Goal: Task Accomplishment & Management: Use online tool/utility

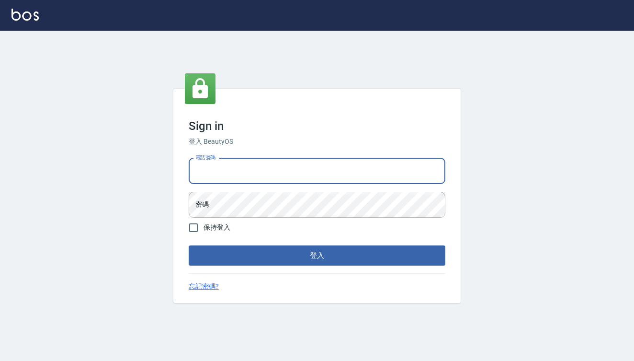
type input "0909291021"
click at [317, 255] on button "登入" at bounding box center [317, 255] width 257 height 20
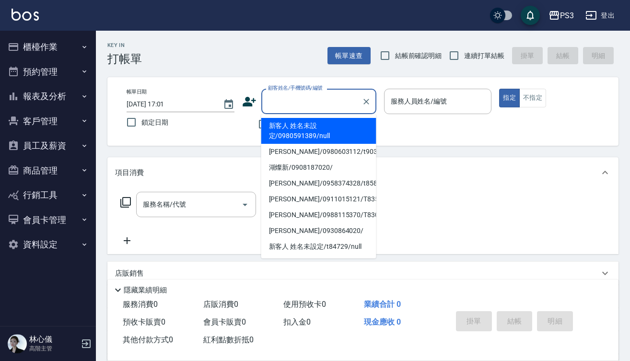
click at [278, 103] on input "顧客姓名/手機號碼/編號" at bounding box center [311, 101] width 92 height 17
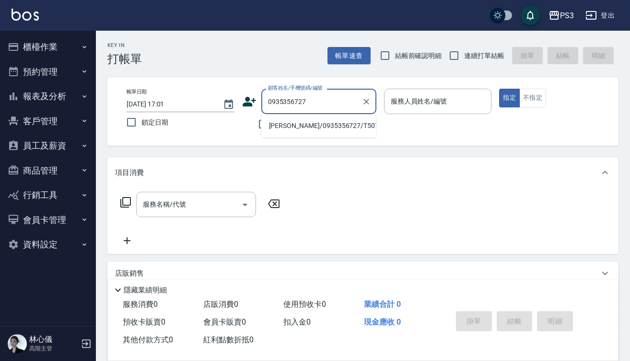
drag, startPoint x: 276, startPoint y: 92, endPoint x: 202, endPoint y: 236, distance: 161.4
click at [202, 236] on div "Key In 打帳單 帳單速查 結帳前確認明細 連續打單結帳 掛單 結帳 明細 帳單日期 [DATE] 17:01 鎖定日期 顧客姓名/手機號碼/編號 093…" at bounding box center [363, 261] width 534 height 461
type input "0935356727"
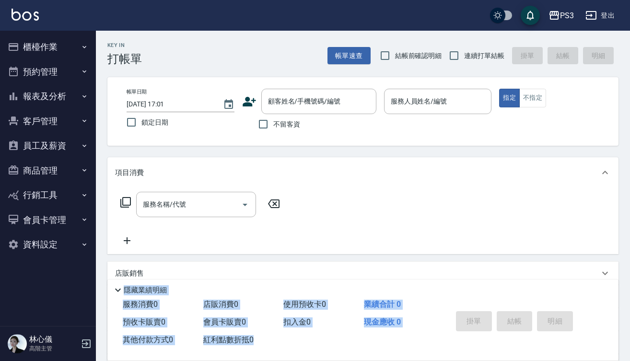
scroll to position [41, 0]
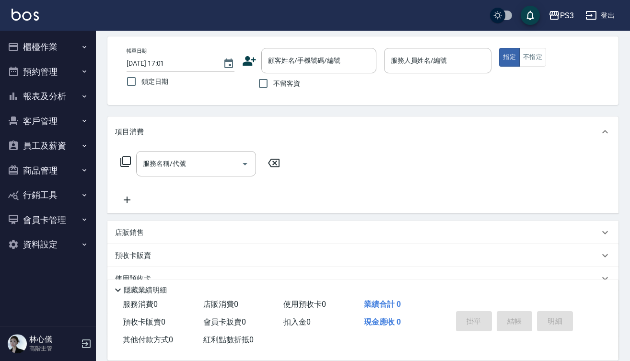
drag, startPoint x: 202, startPoint y: 236, endPoint x: 141, endPoint y: 392, distance: 167.5
click at [141, 360] on html "PS3 登出 櫃檯作業 打帳單 帳單列表 掛單列表 座位開單 營業儀表板 現金收支登錄 高階收支登錄 材料自購登錄 每日結帳 排班表 現場電腦打卡 掃碼打卡 …" at bounding box center [315, 205] width 630 height 492
